Goal: Information Seeking & Learning: Learn about a topic

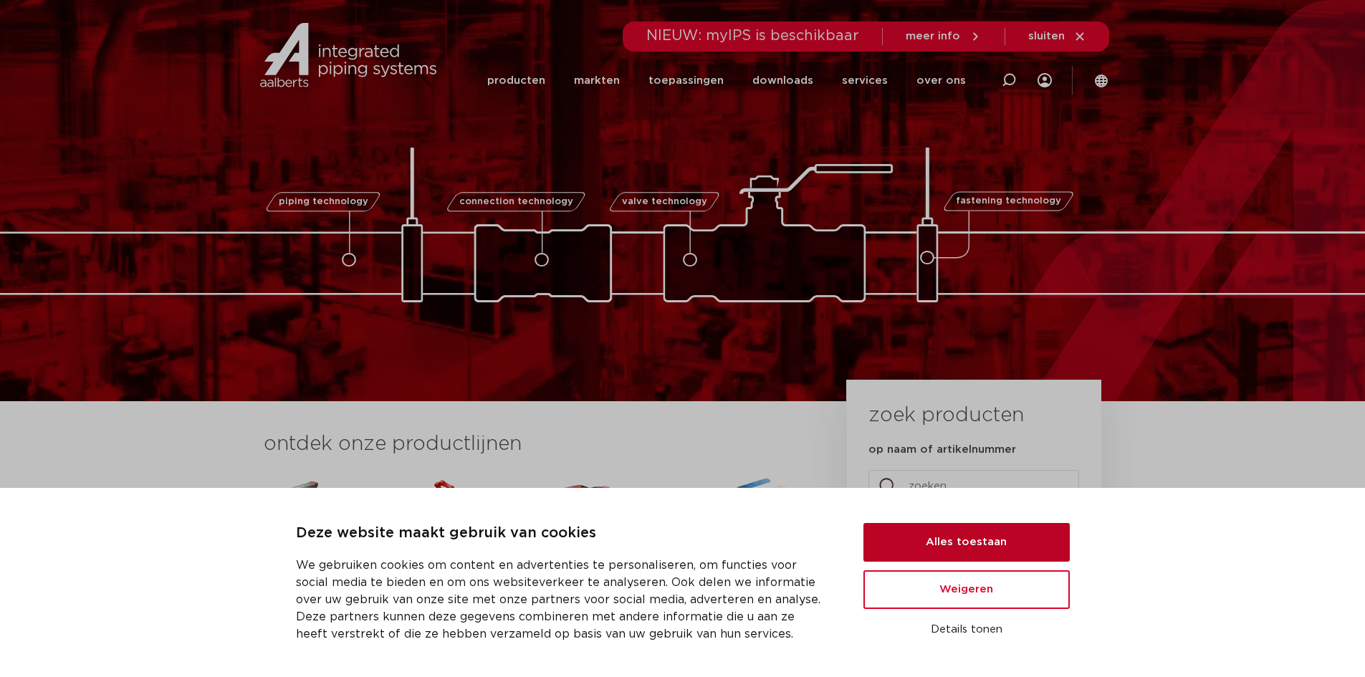
click at [942, 551] on button "Alles toestaan" at bounding box center [967, 542] width 206 height 39
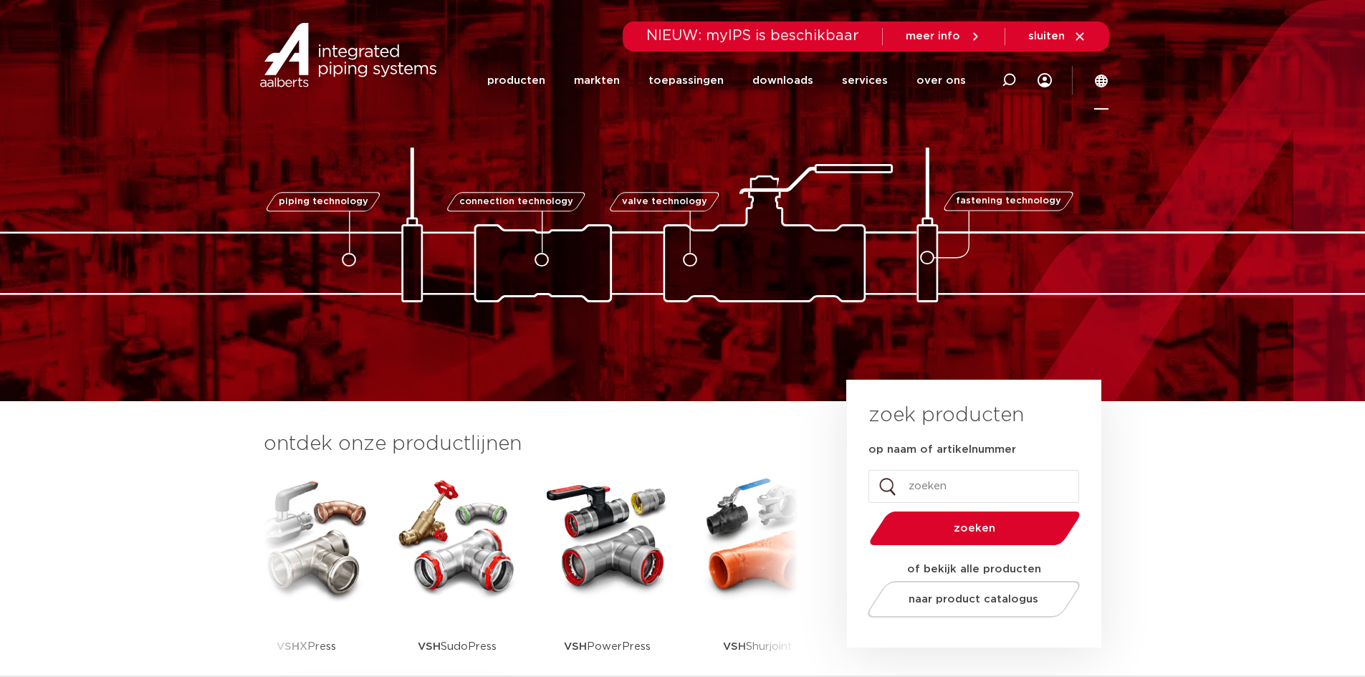
click at [1101, 77] on icon at bounding box center [1101, 81] width 13 height 13
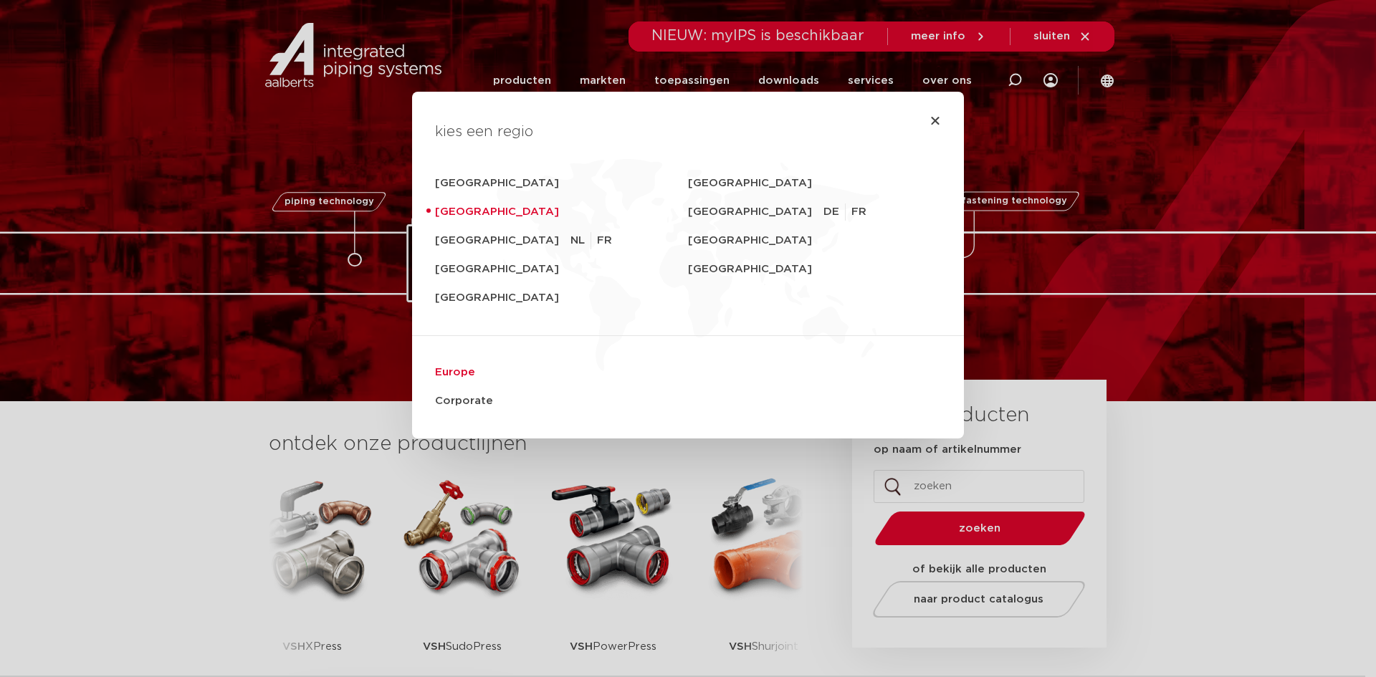
click at [438, 373] on link "Europe" at bounding box center [688, 372] width 506 height 29
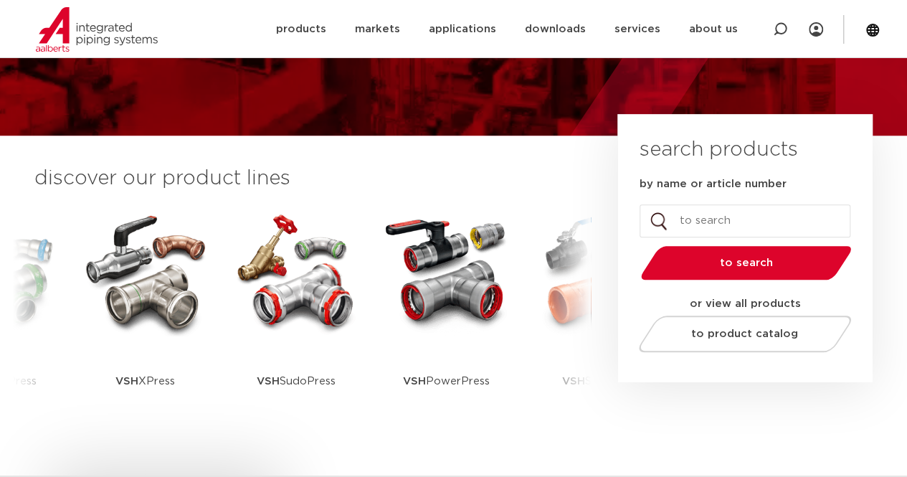
scroll to position [265, 0]
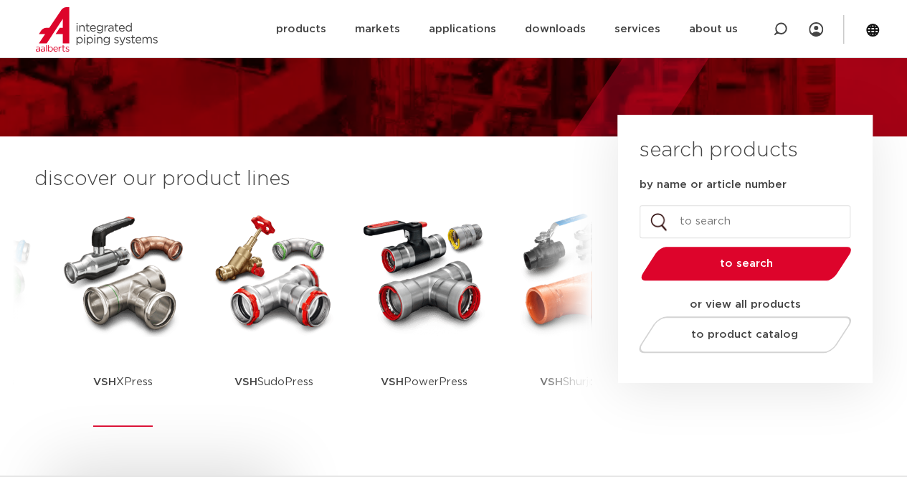
click at [158, 309] on img at bounding box center [123, 272] width 129 height 129
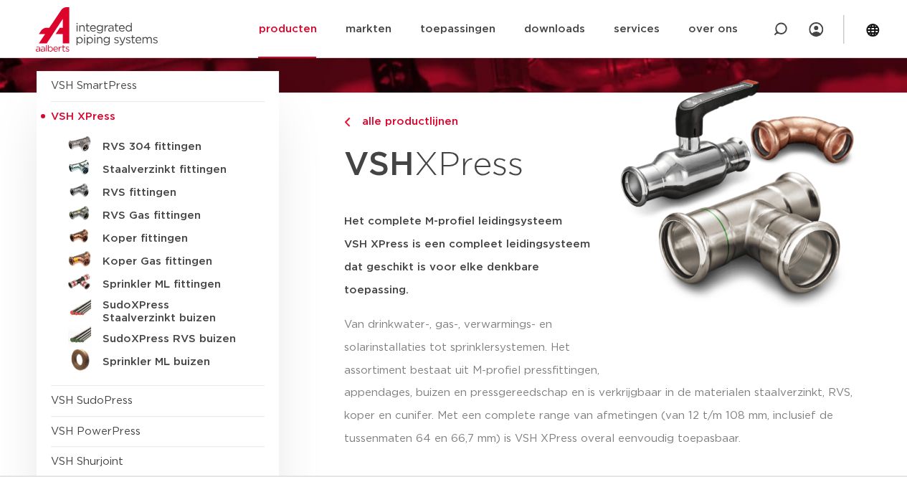
scroll to position [137, 0]
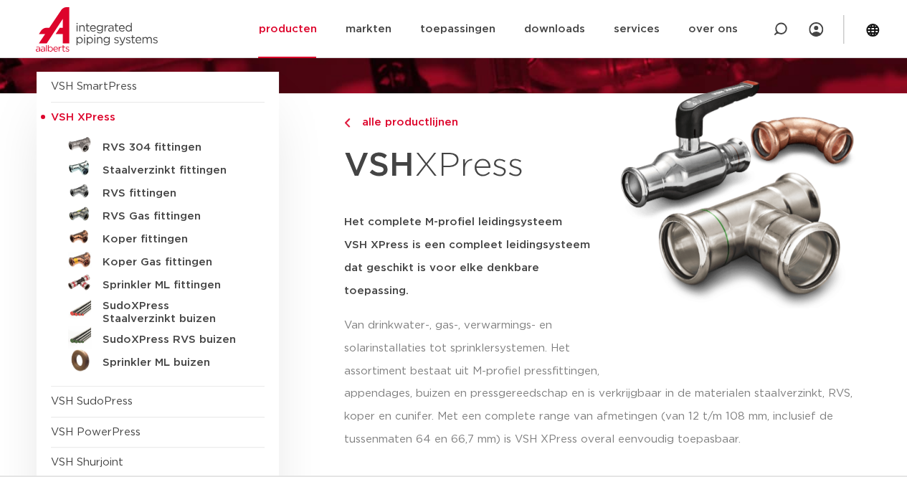
click at [136, 153] on link "RVS 304 fittingen" at bounding box center [158, 144] width 214 height 23
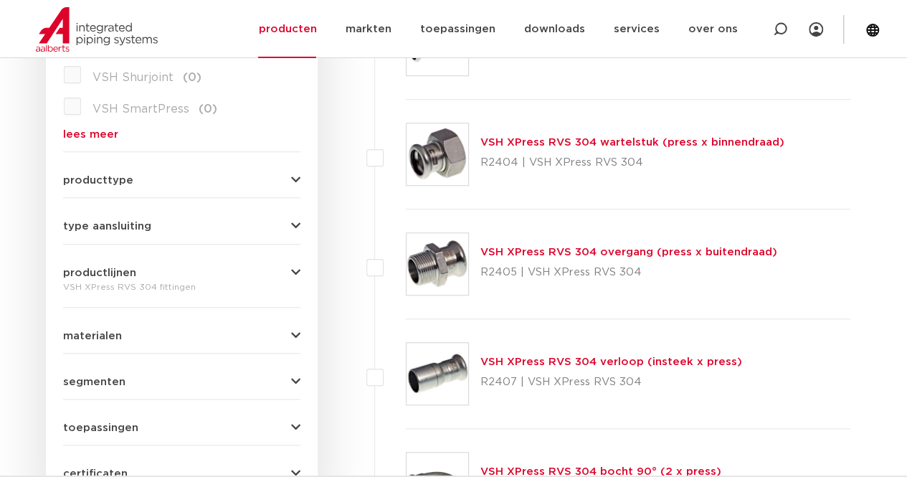
scroll to position [548, 0]
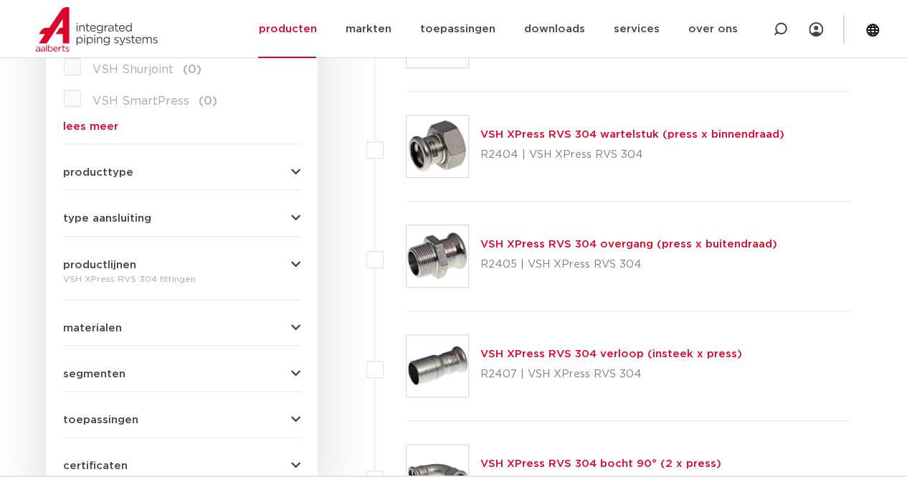
click at [241, 267] on button "productlijnen" at bounding box center [181, 264] width 237 height 11
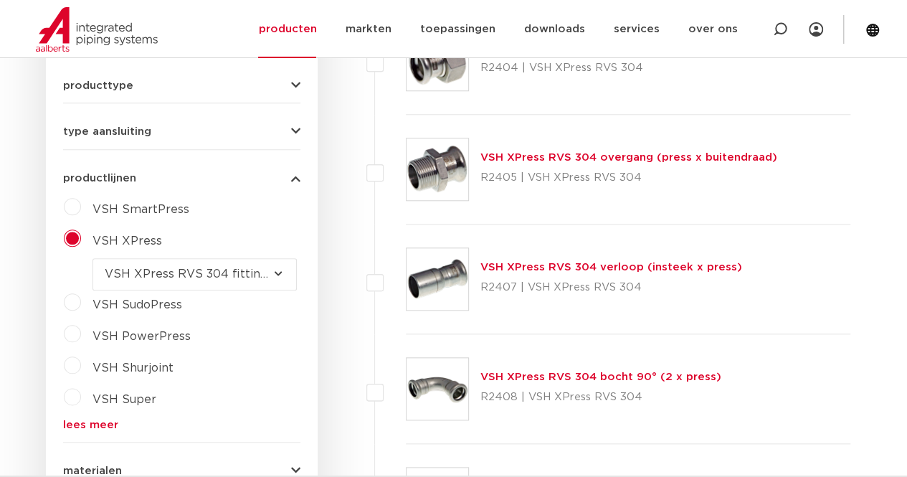
scroll to position [654, 0]
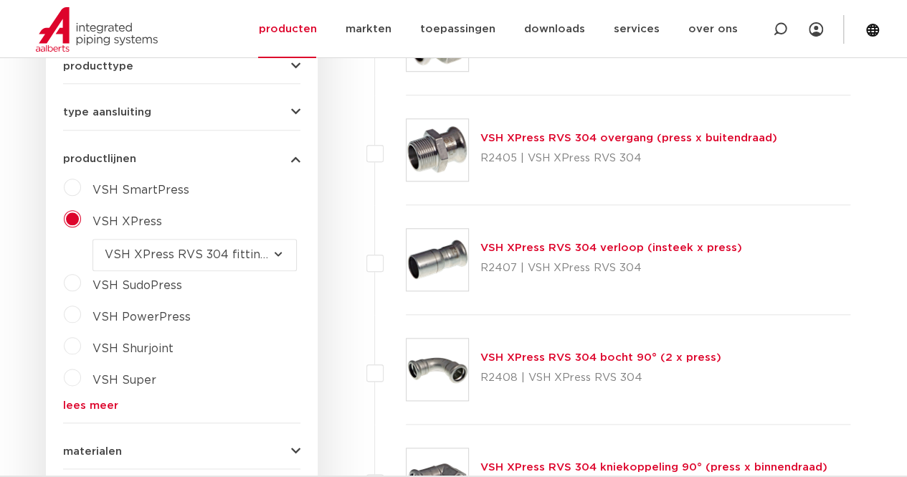
click at [268, 257] on select "maak een keuze VSH XPress RVS 304 fittingen VSH XPress Staalverzinkt fittingen …" at bounding box center [194, 255] width 204 height 32
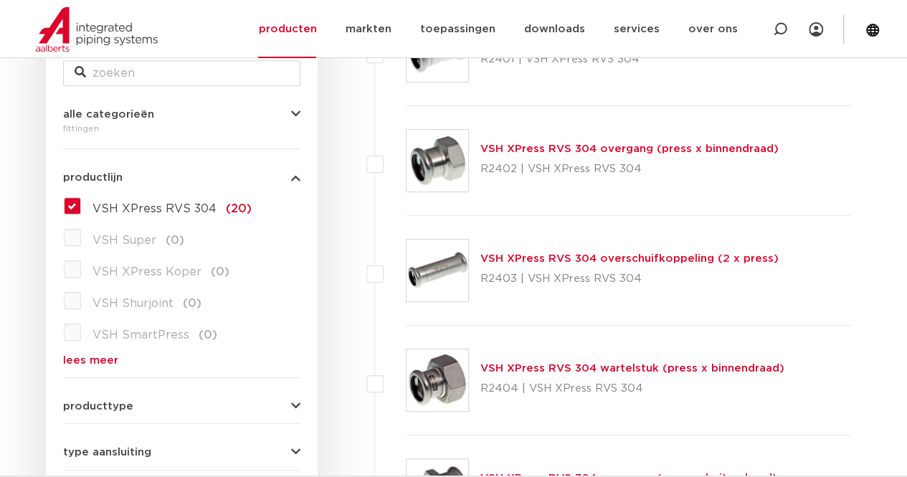
scroll to position [311, 0]
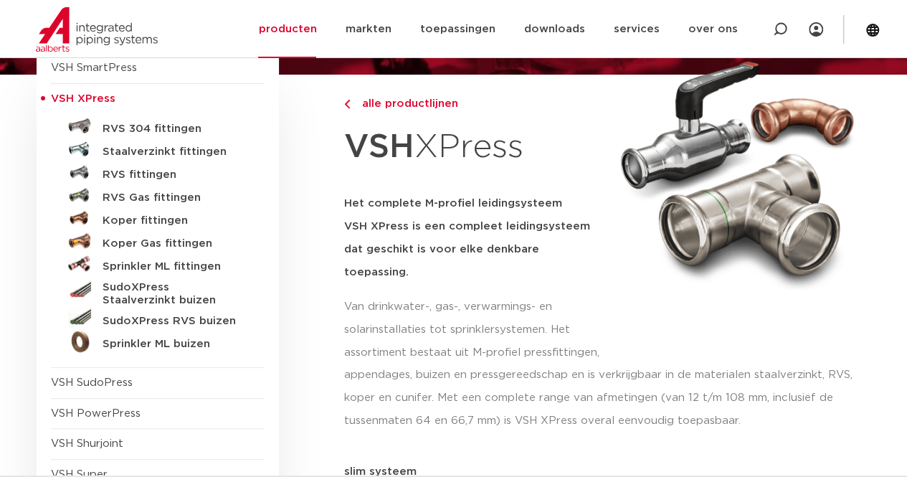
scroll to position [148, 0]
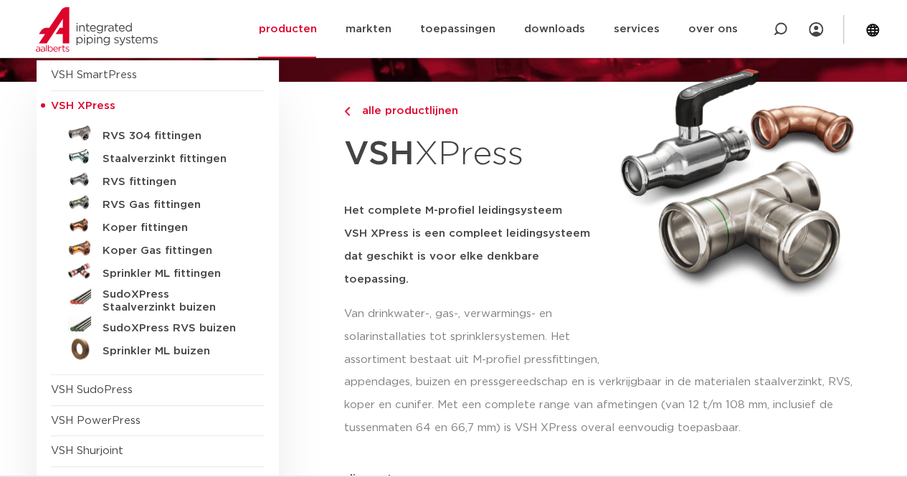
click at [152, 188] on link "RVS fittingen" at bounding box center [158, 179] width 214 height 23
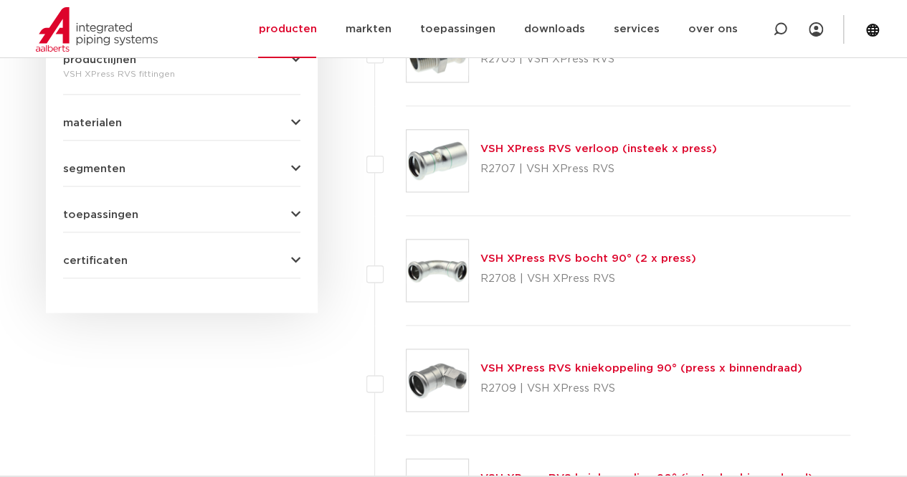
scroll to position [776, 0]
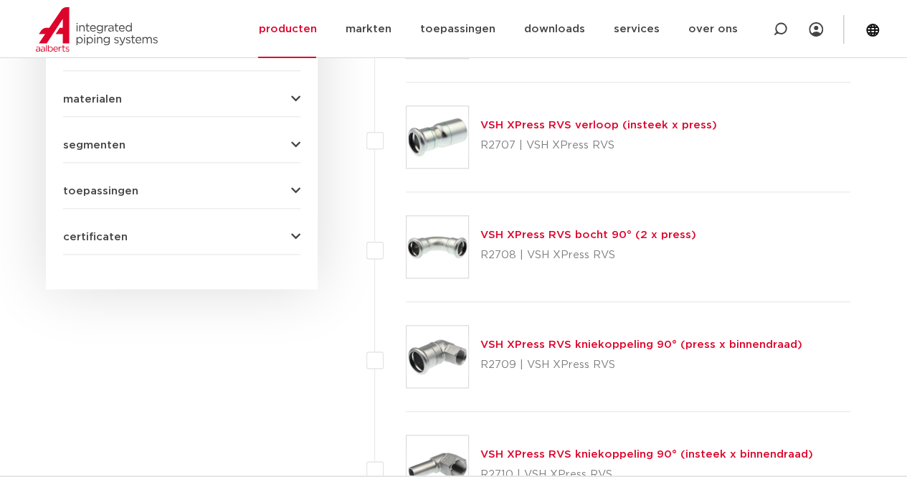
click at [444, 240] on img at bounding box center [437, 247] width 62 height 62
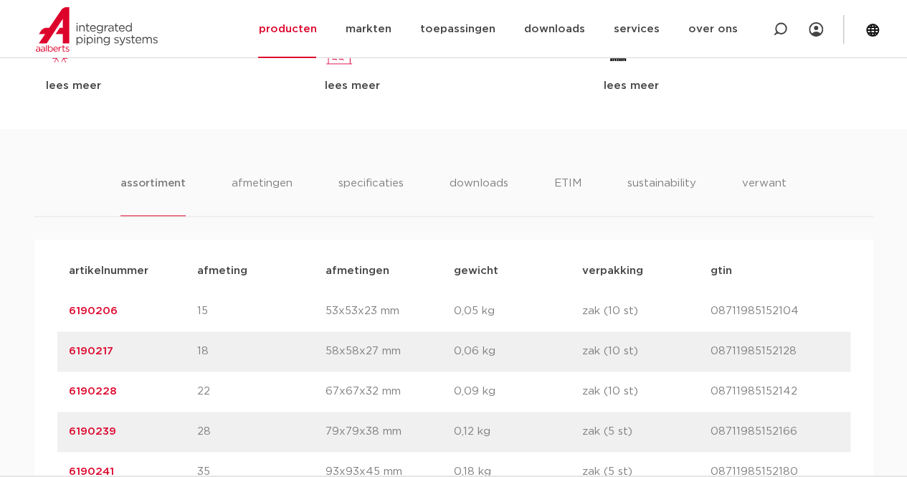
scroll to position [778, 0]
click at [246, 181] on li "afmetingen" at bounding box center [262, 194] width 62 height 41
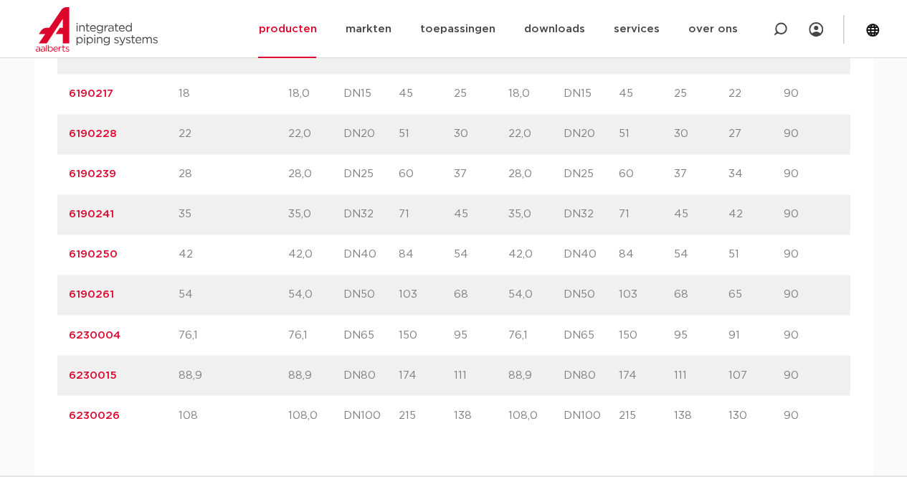
scroll to position [1067, 0]
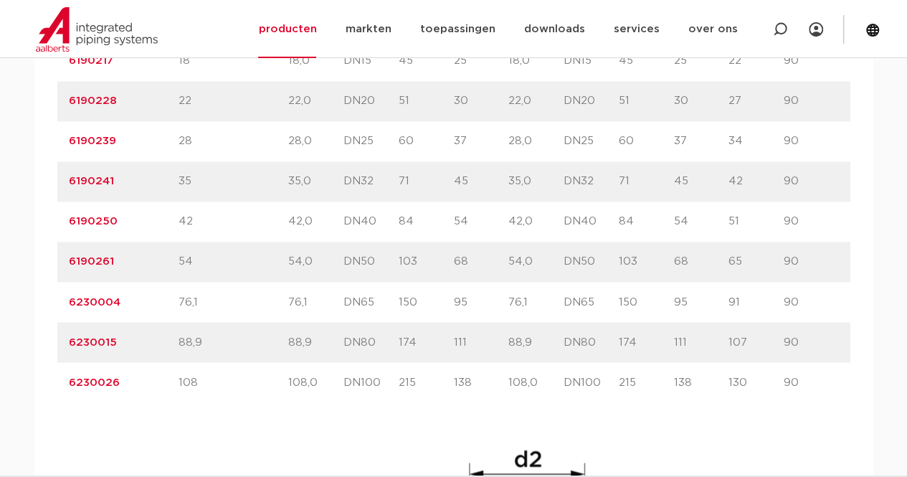
click at [133, 335] on div "artikelnummer 6230015" at bounding box center [124, 341] width 110 height 17
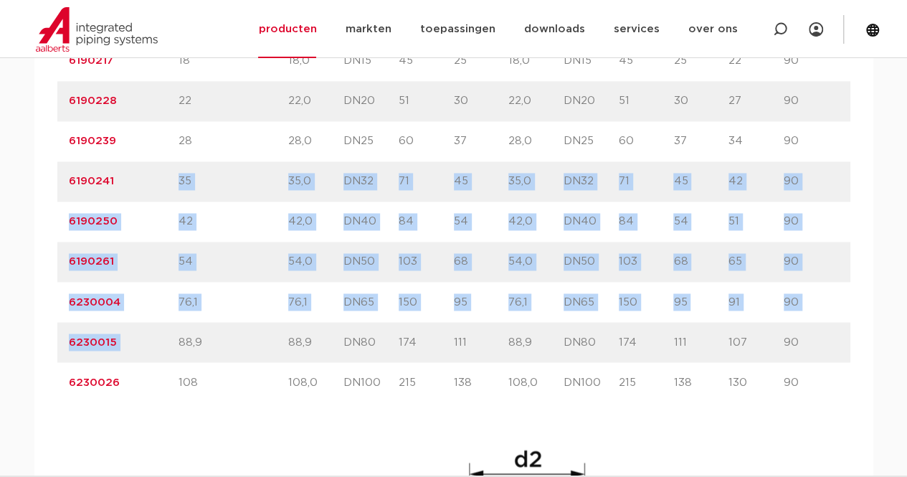
drag, startPoint x: 133, startPoint y: 335, endPoint x: 128, endPoint y: 190, distance: 145.6
click at [128, 190] on div "artikelnummer size d1 DN1" at bounding box center [453, 181] width 793 height 441
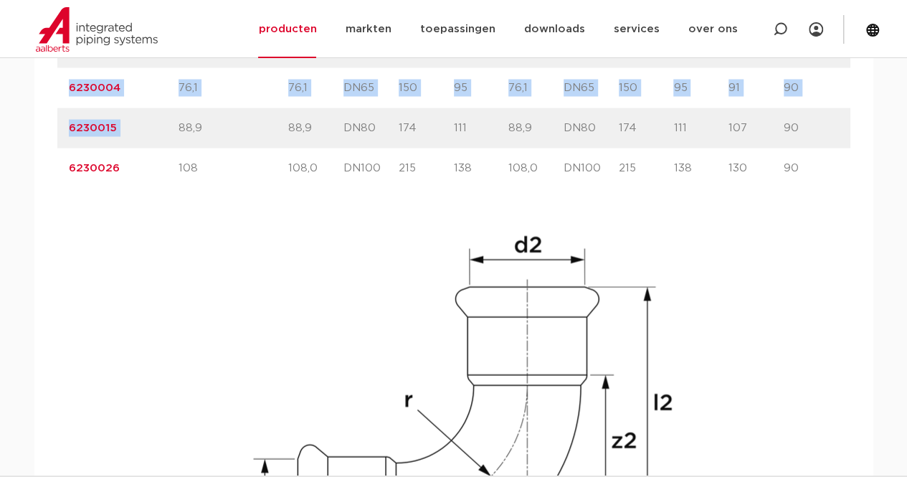
scroll to position [1118, 0]
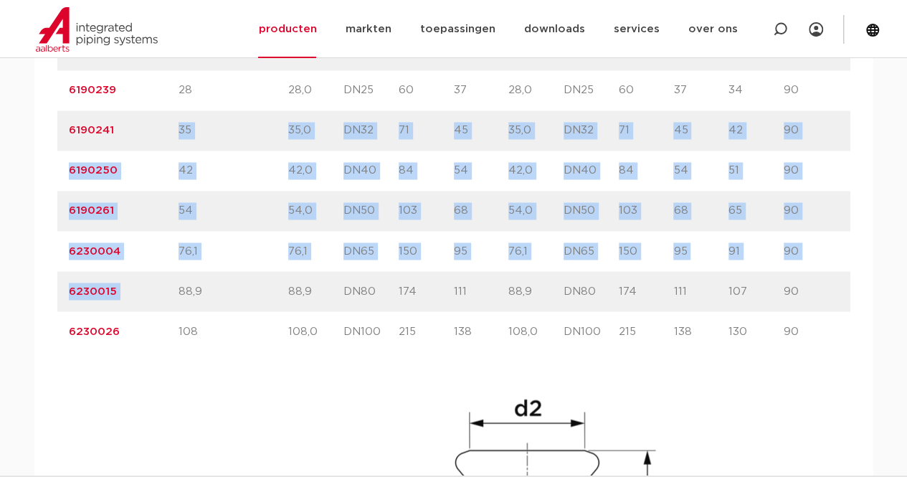
click at [128, 191] on div "artikelnummer 6190261 size 54" at bounding box center [453, 211] width 793 height 40
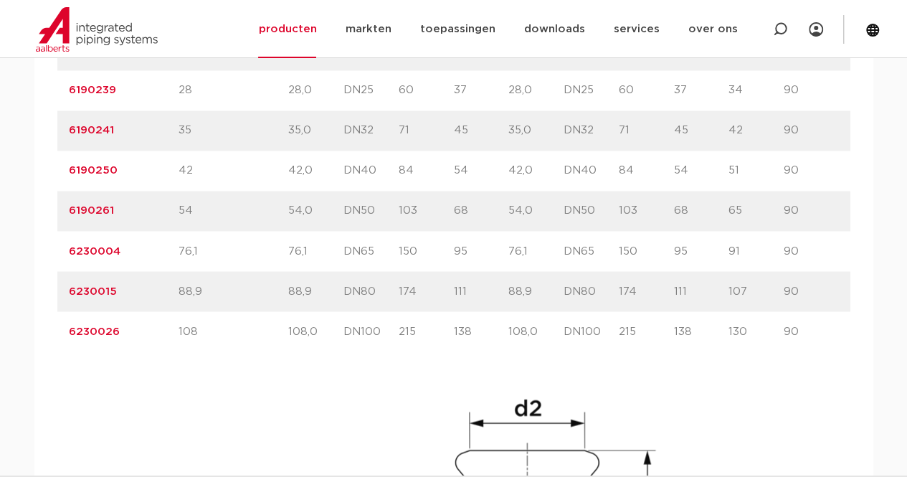
click at [132, 260] on div "artikelnummer 6230004 size 76,1" at bounding box center [453, 251] width 793 height 40
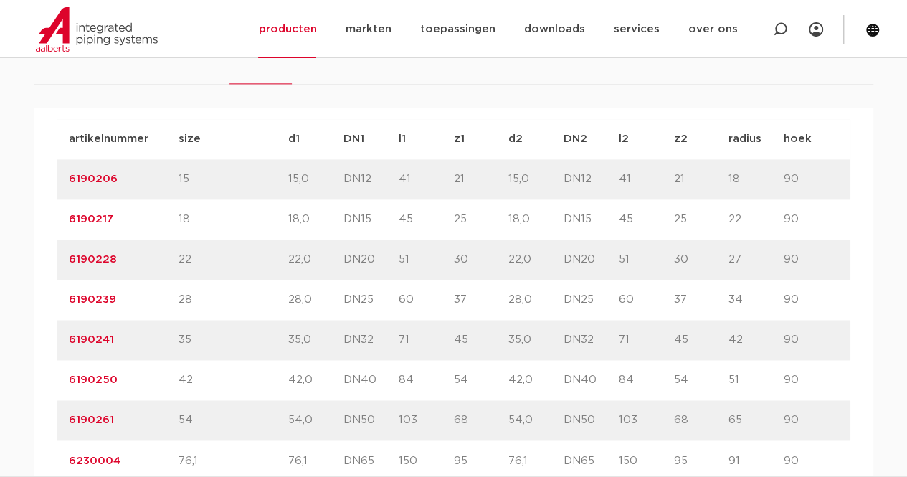
scroll to position [881, 0]
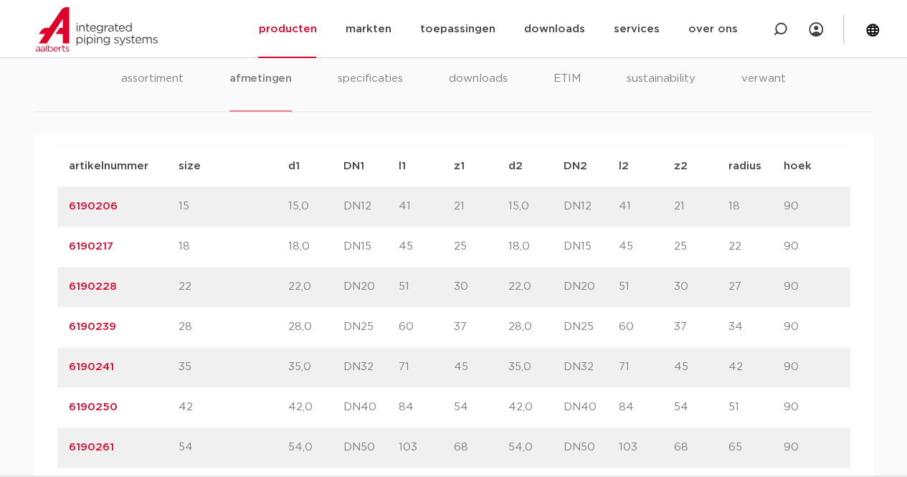
drag, startPoint x: 53, startPoint y: 199, endPoint x: 126, endPoint y: 211, distance: 74.1
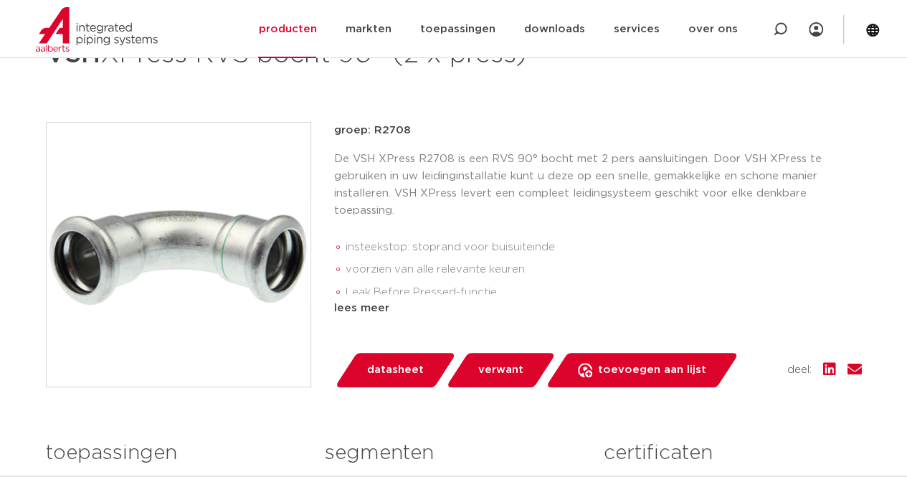
scroll to position [247, 0]
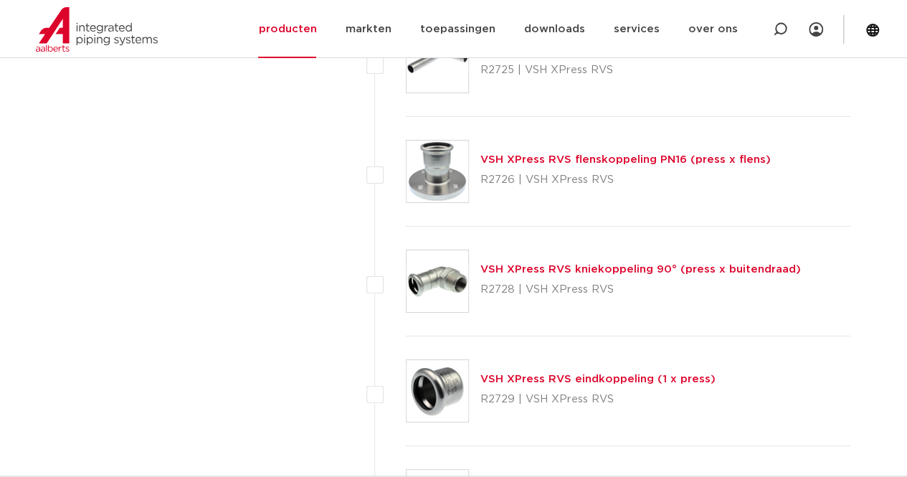
scroll to position [2607, 0]
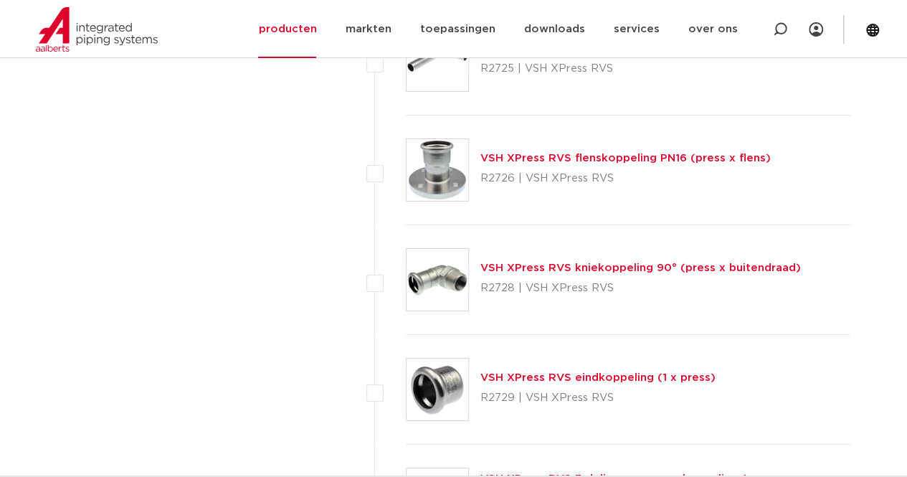
click at [436, 164] on img at bounding box center [437, 170] width 62 height 62
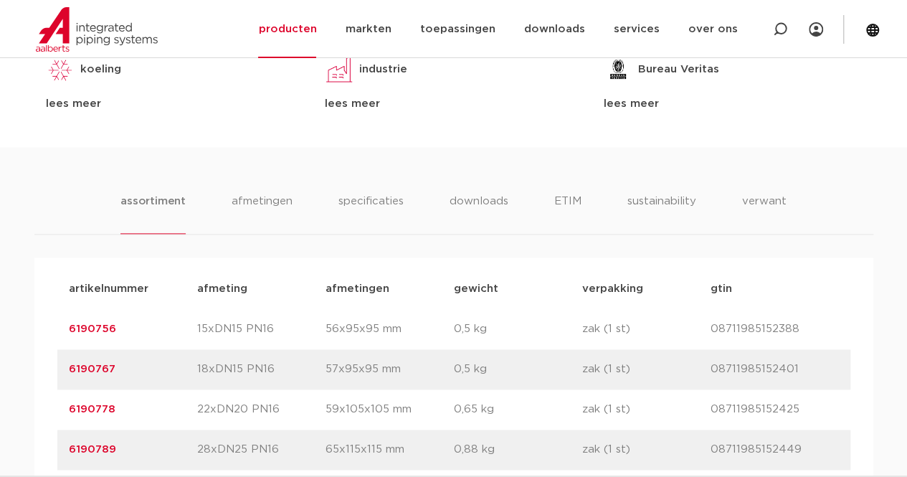
scroll to position [794, 0]
click at [248, 210] on li "afmetingen" at bounding box center [262, 212] width 62 height 41
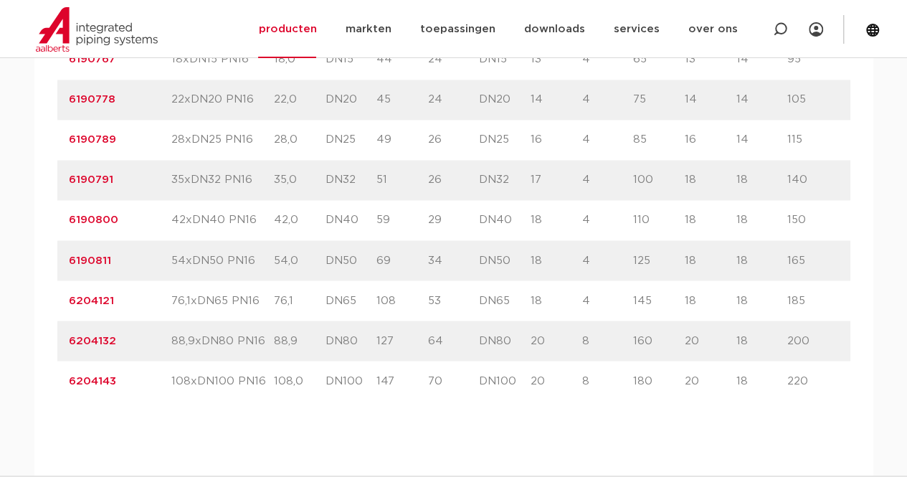
scroll to position [1105, 0]
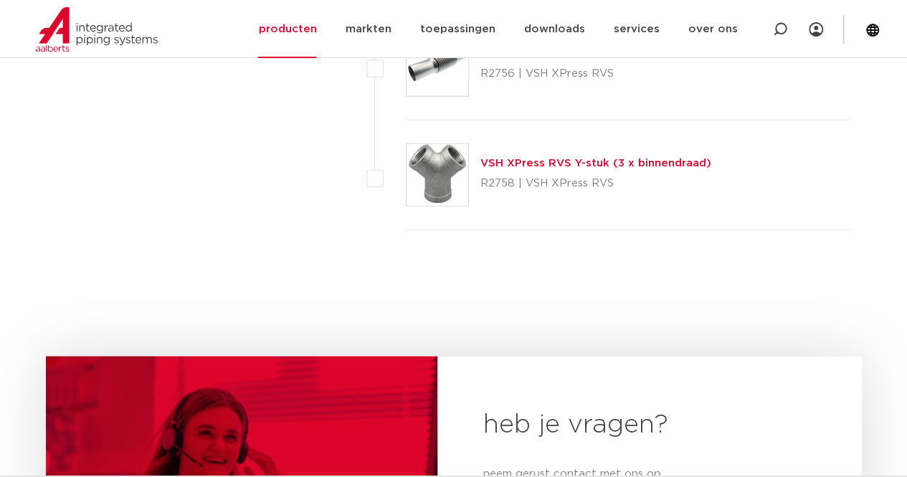
scroll to position [4342, 0]
